Goal: Go to known website: Access a specific website the user already knows

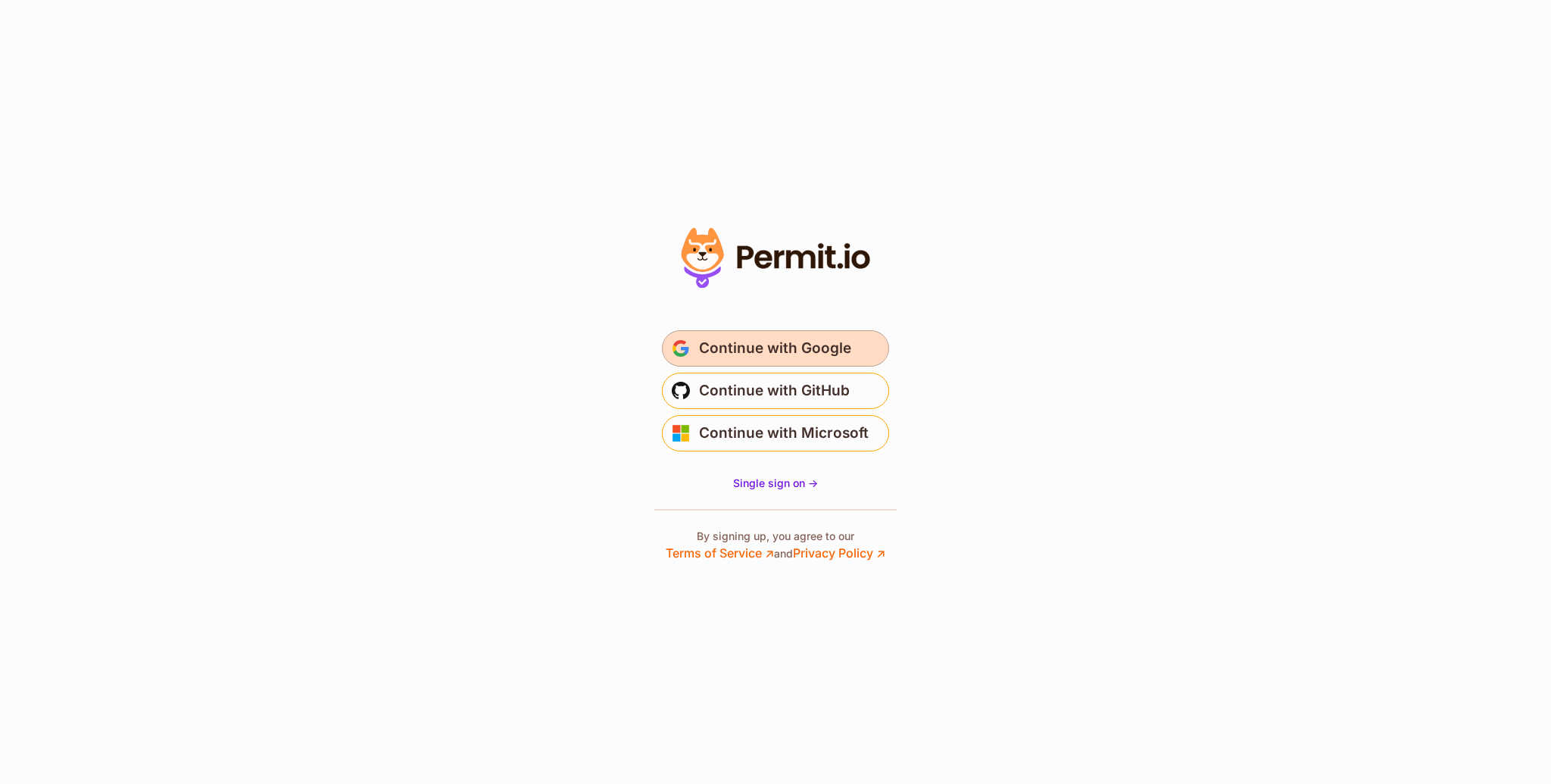
click at [764, 343] on span "Continue with Google" at bounding box center [775, 348] width 152 height 24
